Goal: Entertainment & Leisure: Consume media (video, audio)

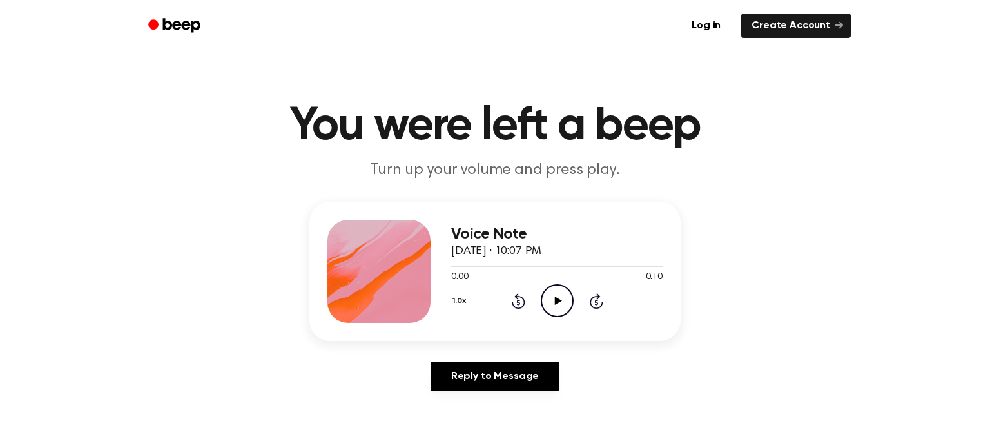
click at [569, 299] on icon "Play Audio" at bounding box center [557, 300] width 33 height 33
click at [569, 299] on icon "Pause Audio" at bounding box center [557, 300] width 33 height 33
click at [569, 299] on icon "Play Audio" at bounding box center [557, 300] width 33 height 33
click at [569, 299] on icon "Pause Audio" at bounding box center [557, 300] width 33 height 33
click at [569, 299] on icon "Play Audio" at bounding box center [557, 300] width 33 height 33
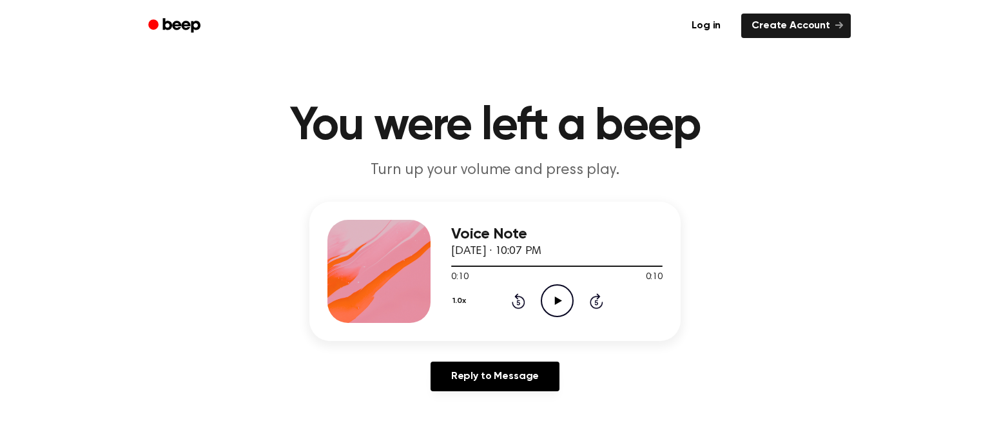
click at [523, 311] on div "1.0x Rewind 5 seconds Play Audio Skip 5 seconds" at bounding box center [556, 300] width 211 height 33
click at [513, 305] on icon at bounding box center [519, 300] width 14 height 15
click at [521, 305] on icon "Rewind 5 seconds" at bounding box center [518, 301] width 14 height 17
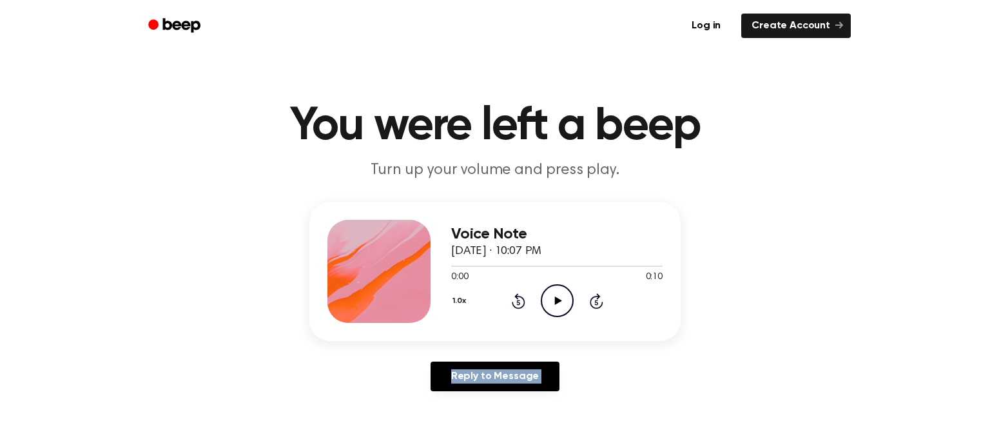
click at [521, 305] on icon "Rewind 5 seconds" at bounding box center [518, 301] width 14 height 17
click at [555, 297] on icon at bounding box center [557, 300] width 7 height 8
click at [545, 303] on icon "Play Audio" at bounding box center [557, 300] width 33 height 33
